Goal: Navigation & Orientation: Find specific page/section

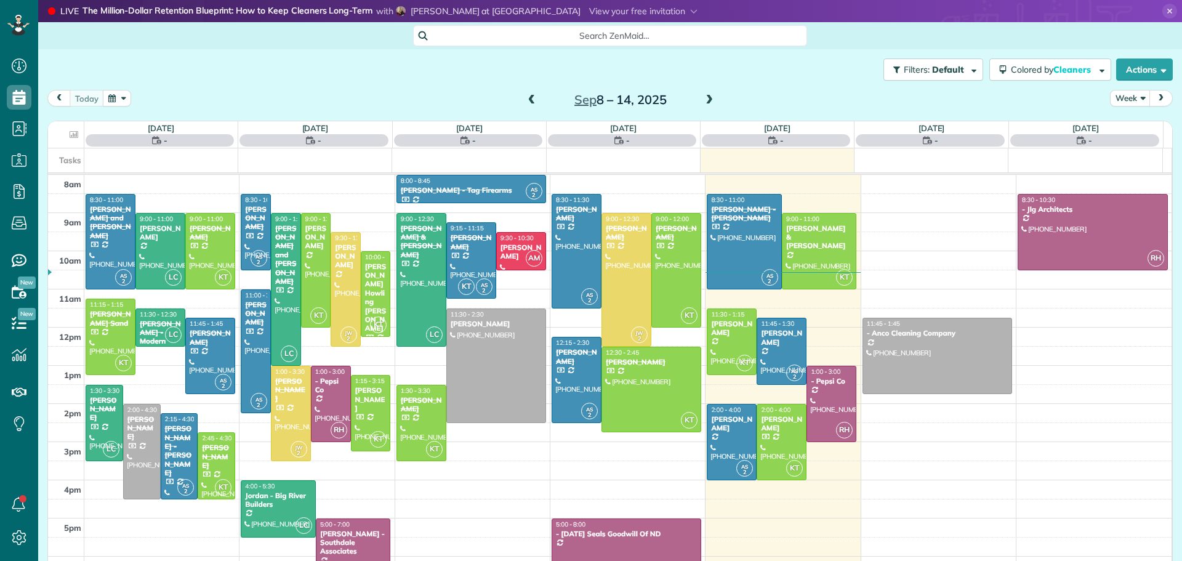
scroll to position [6, 6]
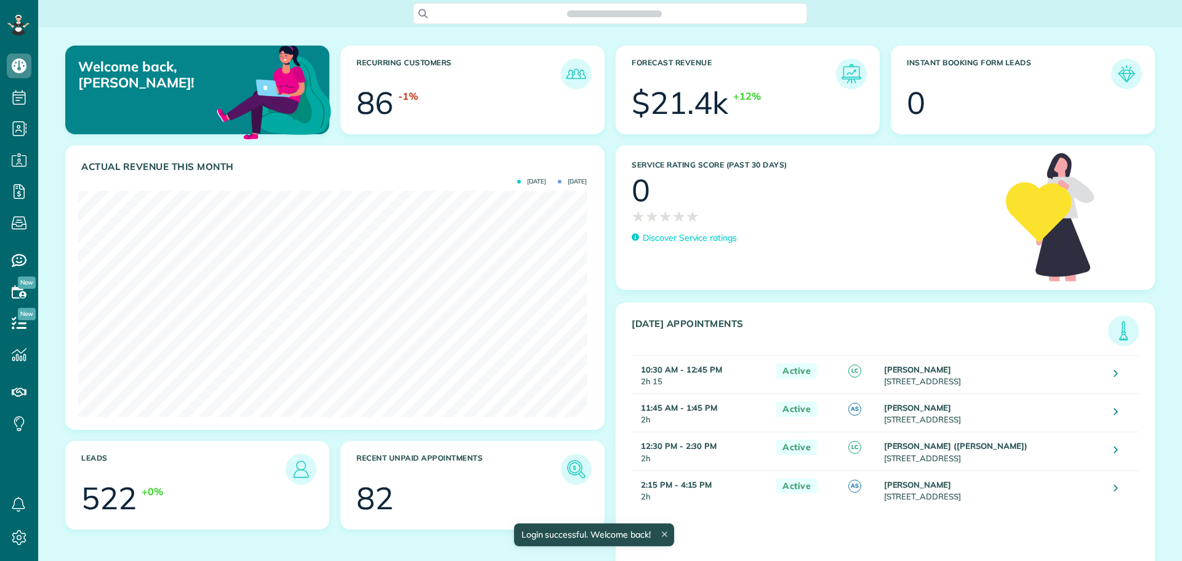
scroll to position [226, 508]
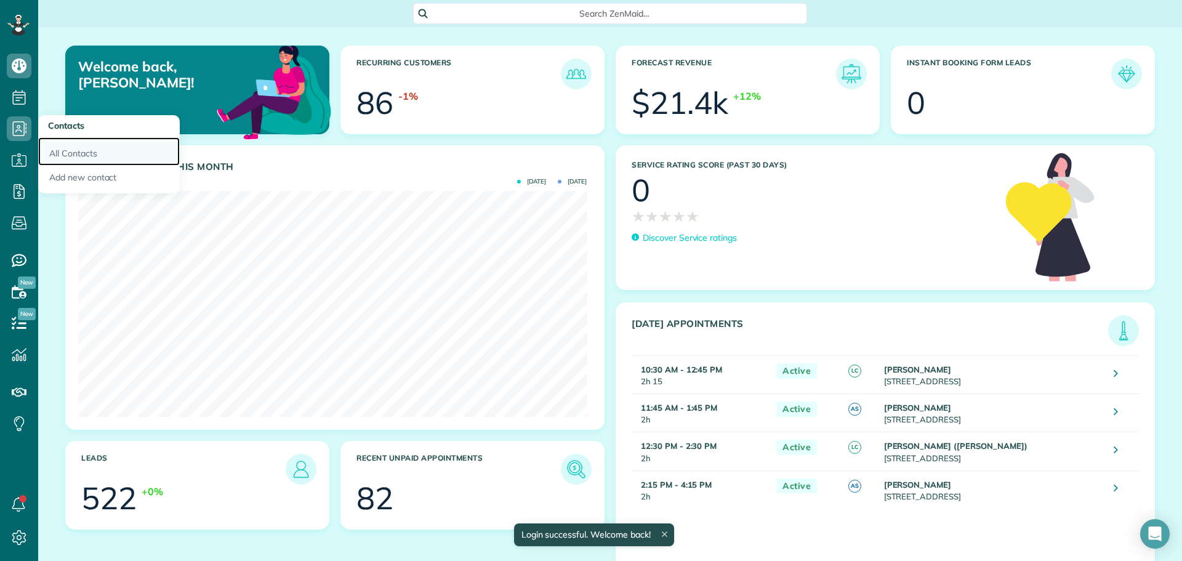
click at [79, 153] on link "All Contacts" at bounding box center [109, 151] width 142 height 28
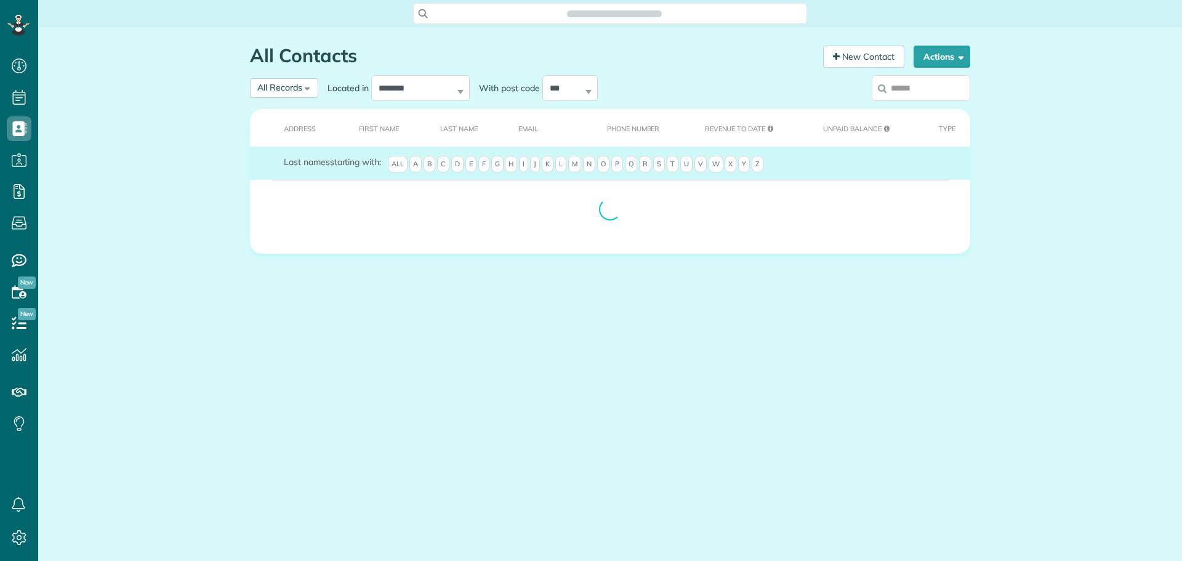
scroll to position [561, 38]
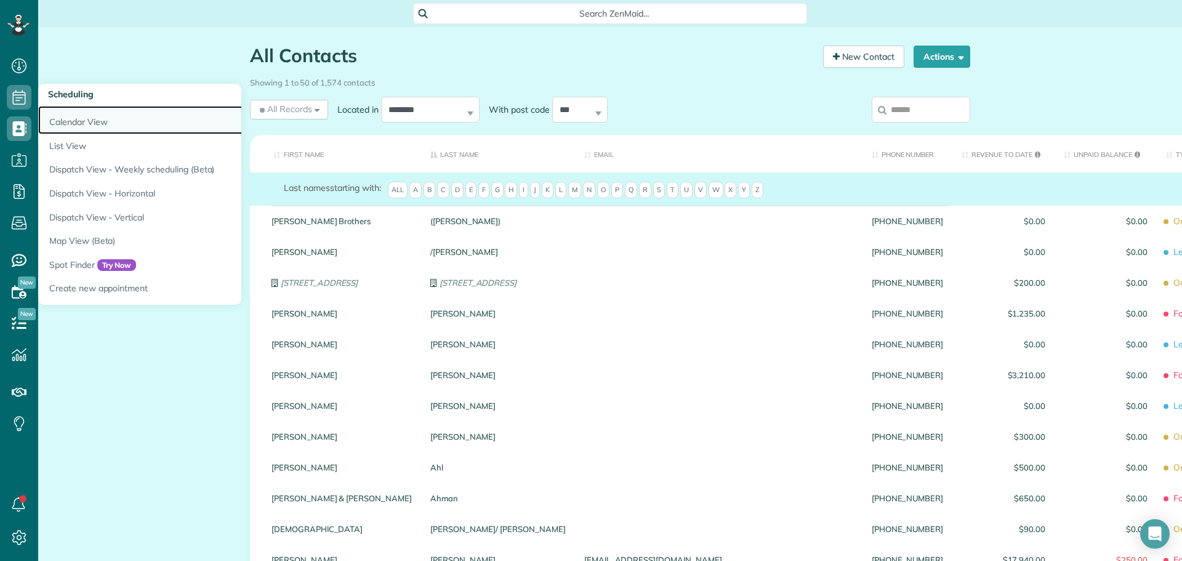
click at [97, 118] on link "Calendar View" at bounding box center [192, 120] width 308 height 28
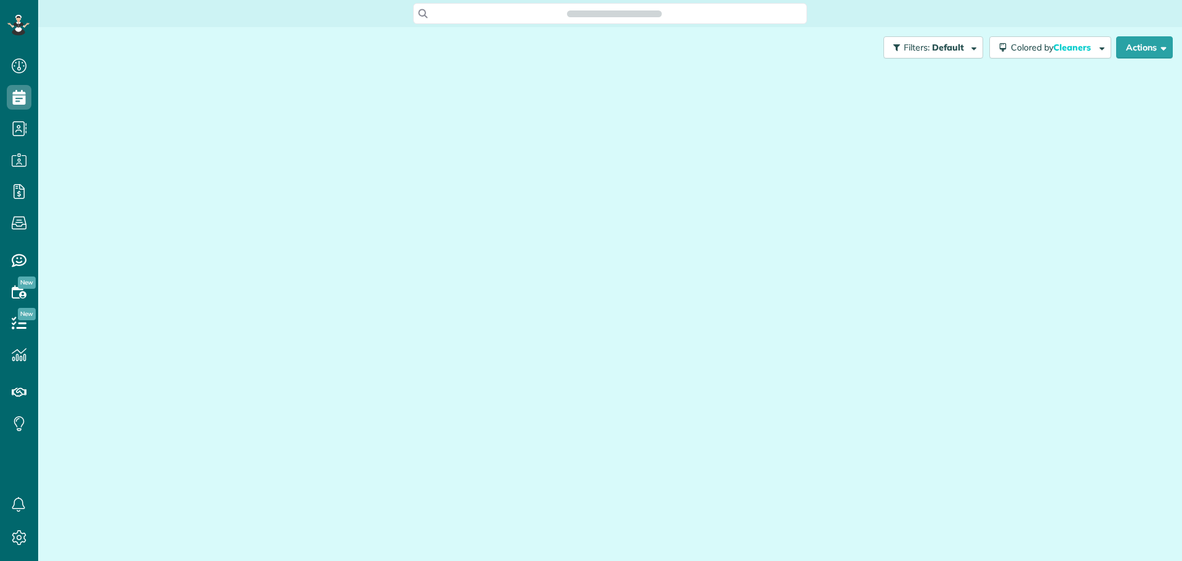
scroll to position [6, 6]
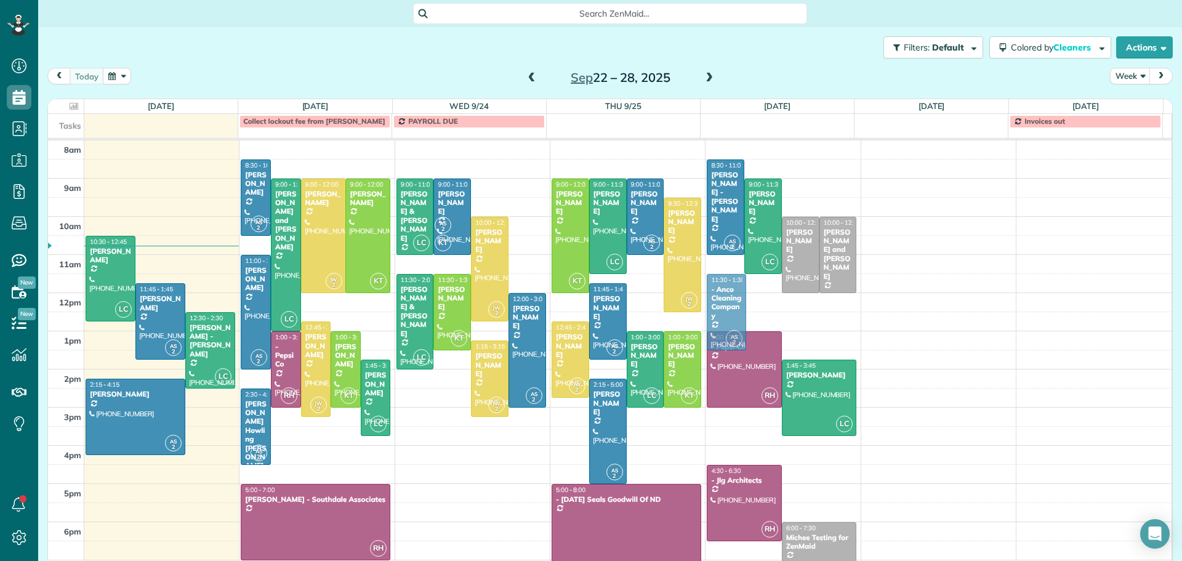
drag, startPoint x: 714, startPoint y: 278, endPoint x: 713, endPoint y: 285, distance: 6.9
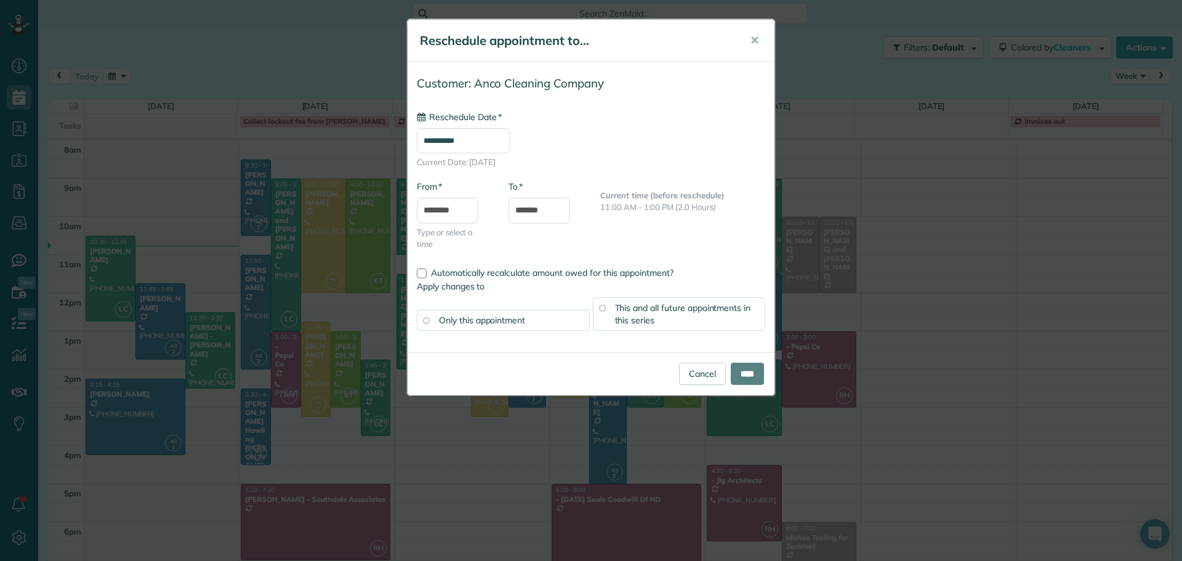
type input "**********"
click at [755, 33] on button "✕" at bounding box center [755, 41] width 28 height 30
